Goal: Information Seeking & Learning: Learn about a topic

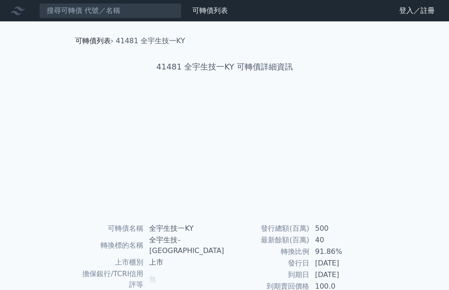
click at [100, 39] on link "可轉債列表" at bounding box center [93, 41] width 36 height 8
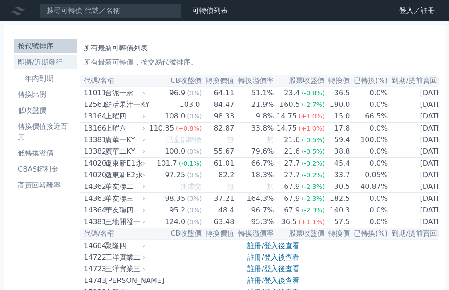
click at [44, 65] on li "即將/近期發行" at bounding box center [45, 62] width 62 height 11
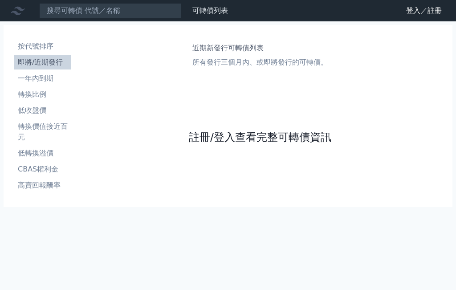
click at [226, 137] on link "註冊/登入查看完整可轉債資訊" at bounding box center [260, 137] width 142 height 14
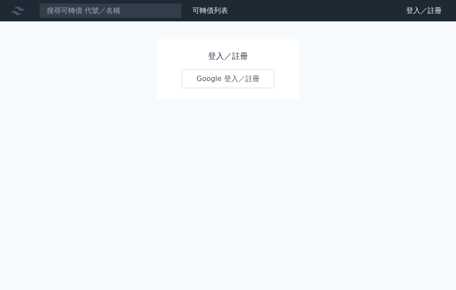
click at [218, 76] on link "Google 登入／註冊" at bounding box center [228, 78] width 93 height 19
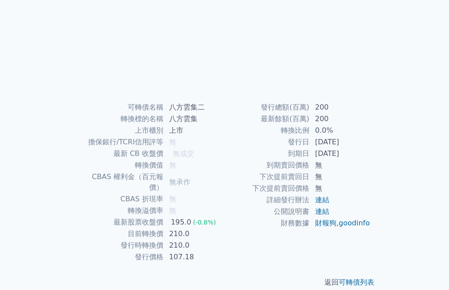
scroll to position [122, 0]
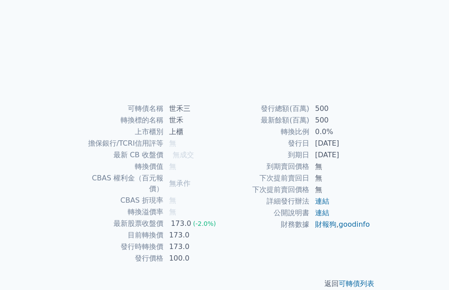
scroll to position [122, 0]
